Goal: Find specific page/section: Find specific page/section

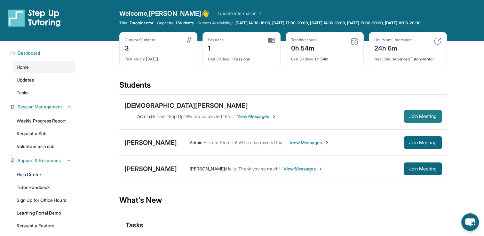
click at [404, 114] on button "Join Meeting" at bounding box center [423, 116] width 38 height 13
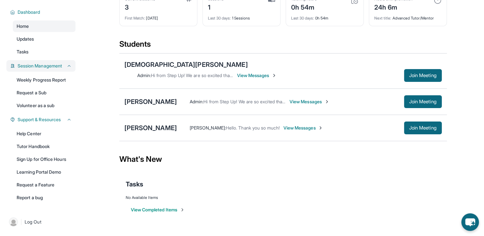
scroll to position [46, 0]
click at [42, 137] on link "Help Center" at bounding box center [44, 134] width 63 height 12
